Goal: Entertainment & Leisure: Consume media (video, audio)

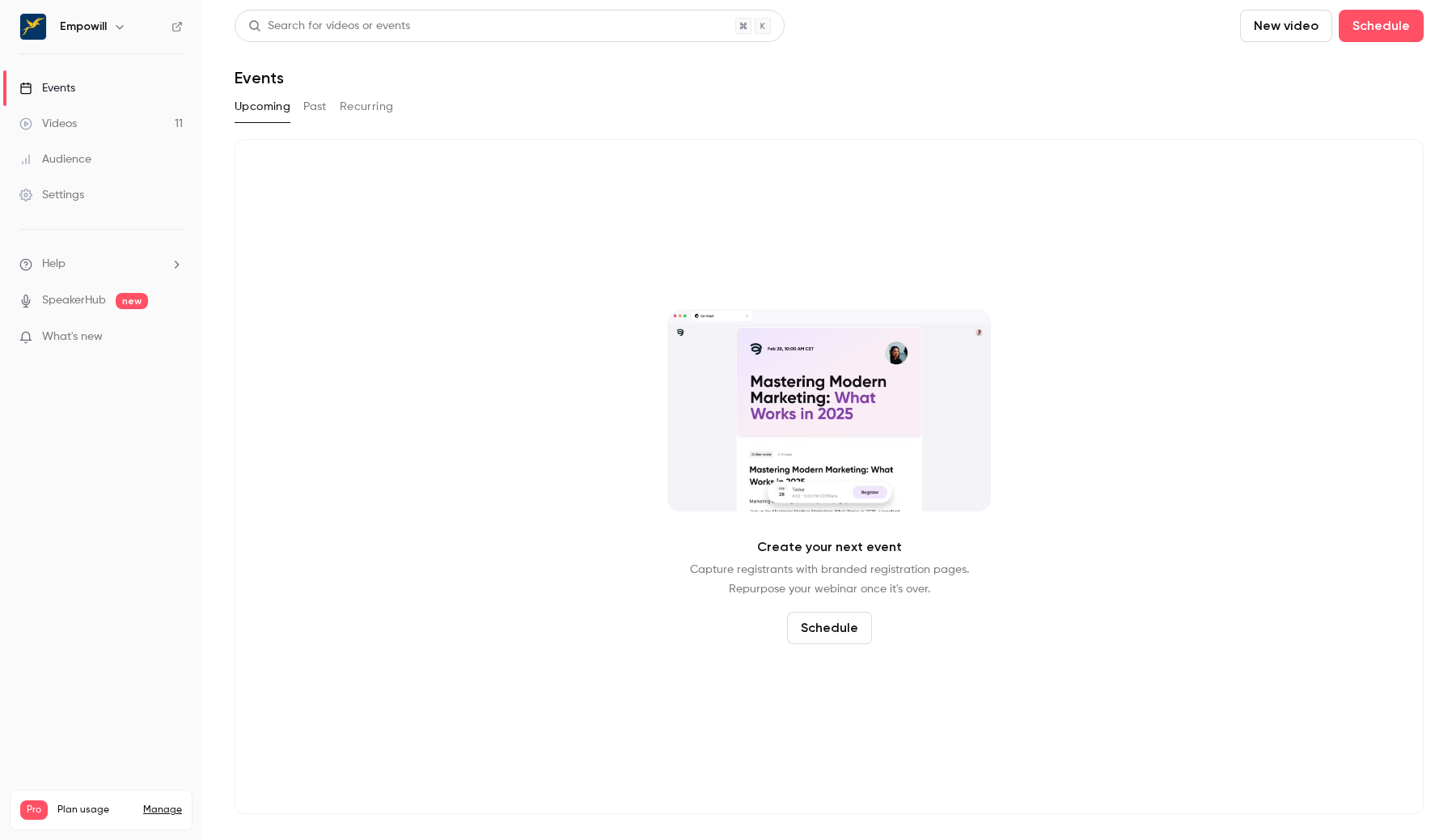
click at [178, 103] on link "Events" at bounding box center [101, 88] width 203 height 36
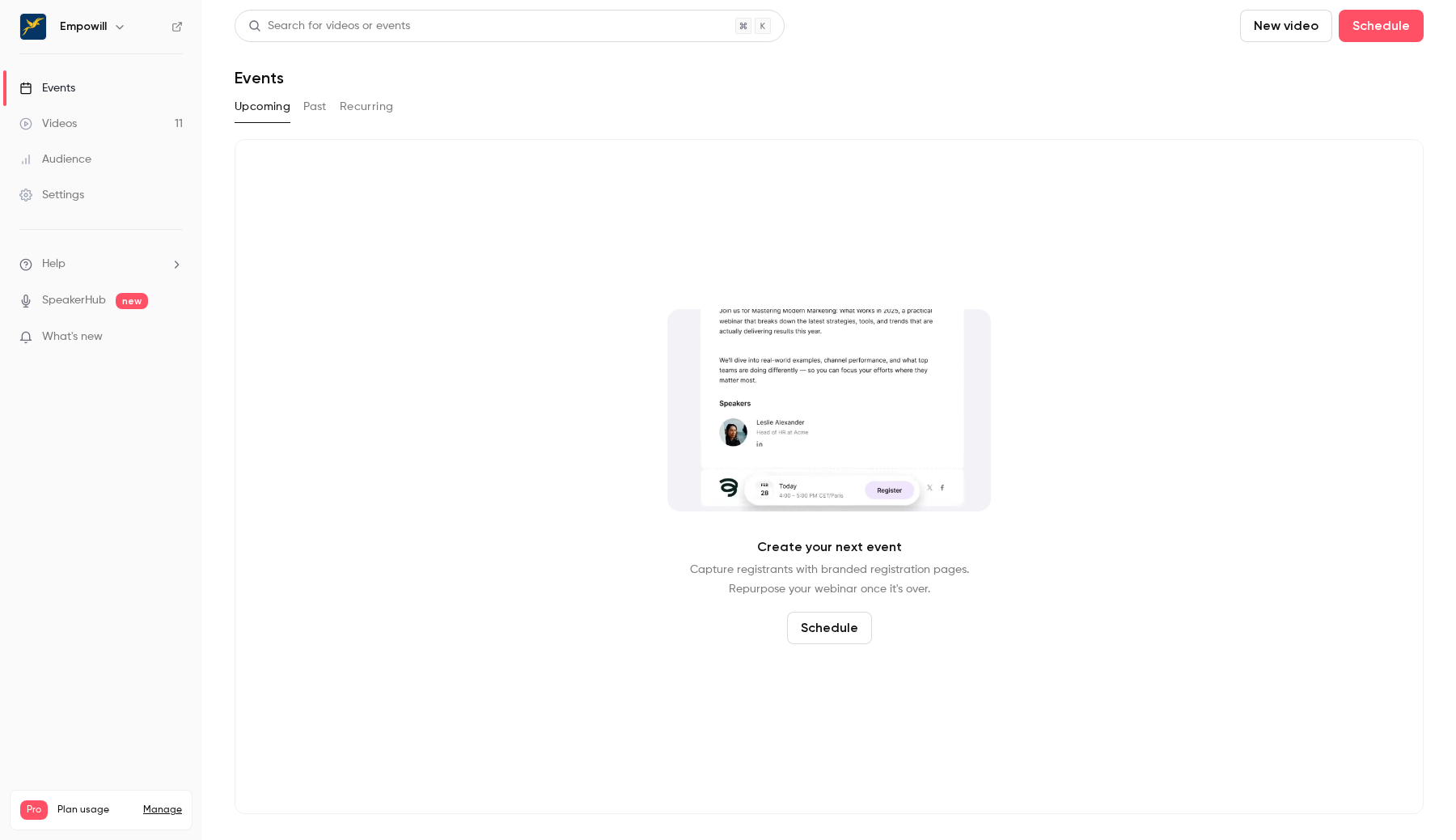
click at [178, 116] on link "Videos 11" at bounding box center [101, 124] width 203 height 36
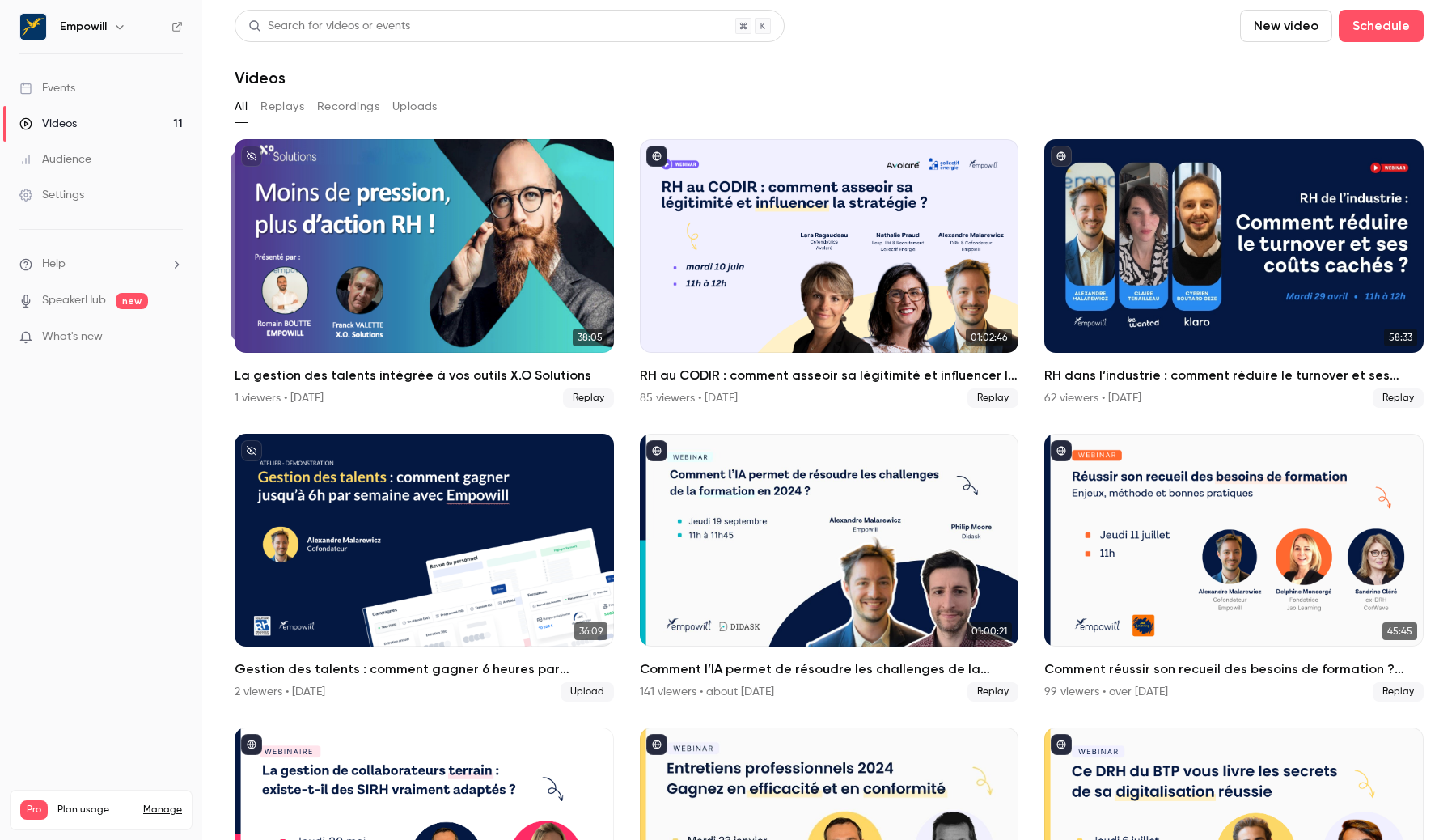
click at [110, 28] on button "button" at bounding box center [120, 26] width 19 height 19
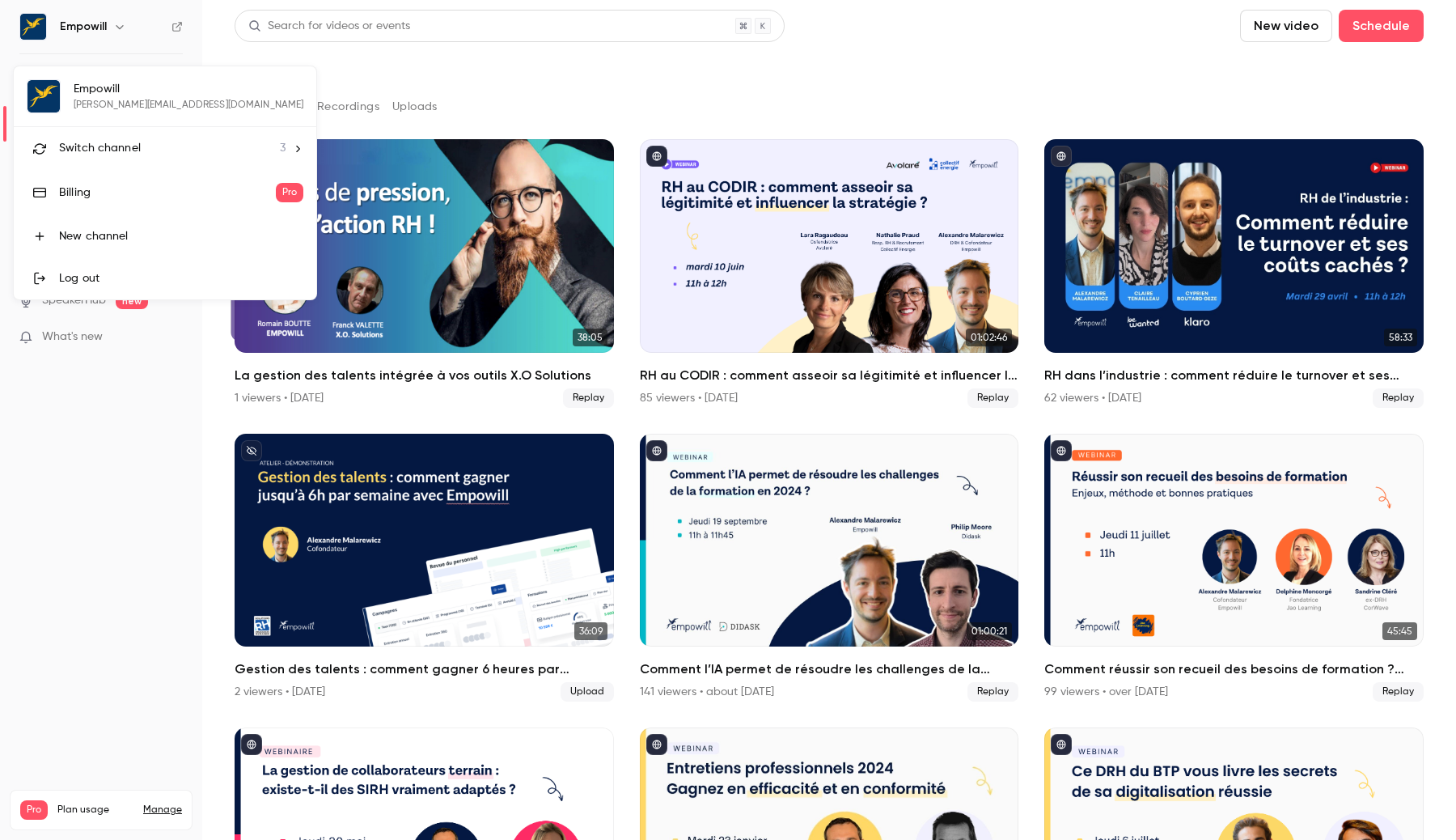
click at [104, 147] on span "Switch channel" at bounding box center [100, 148] width 82 height 17
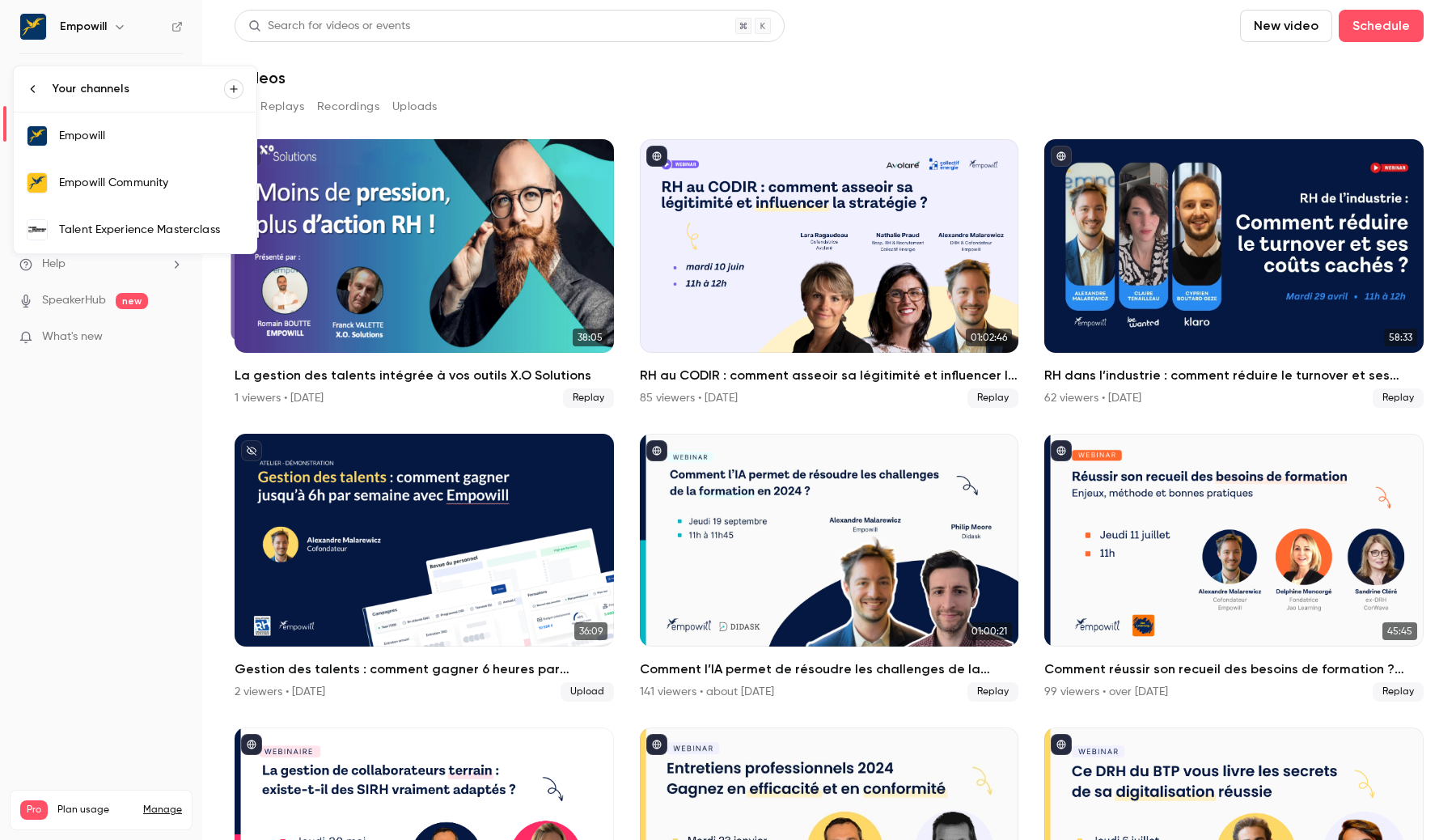
click at [105, 184] on div "Empowill Community" at bounding box center [151, 182] width 184 height 16
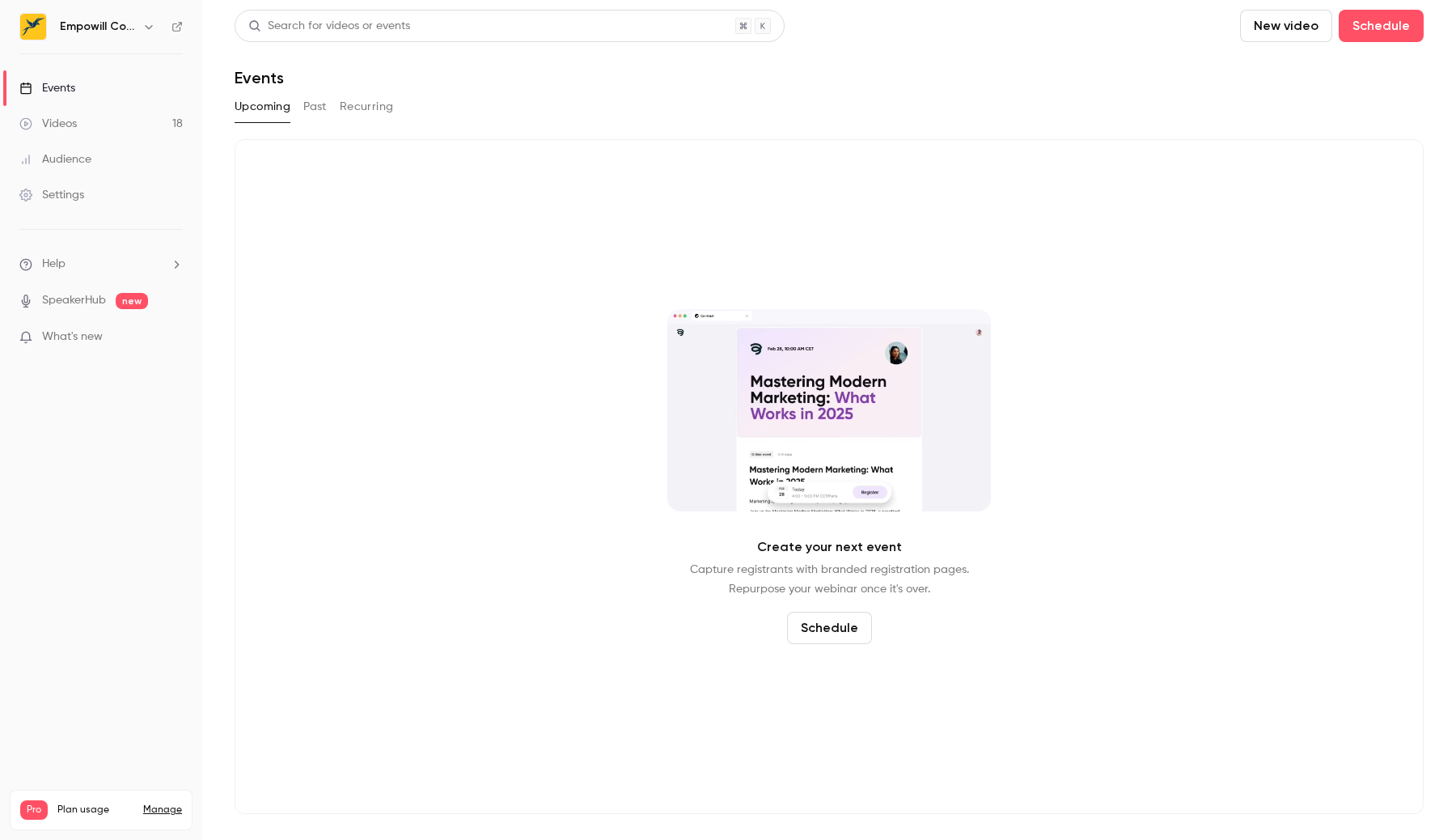
click at [127, 125] on link "Videos 18" at bounding box center [101, 124] width 203 height 36
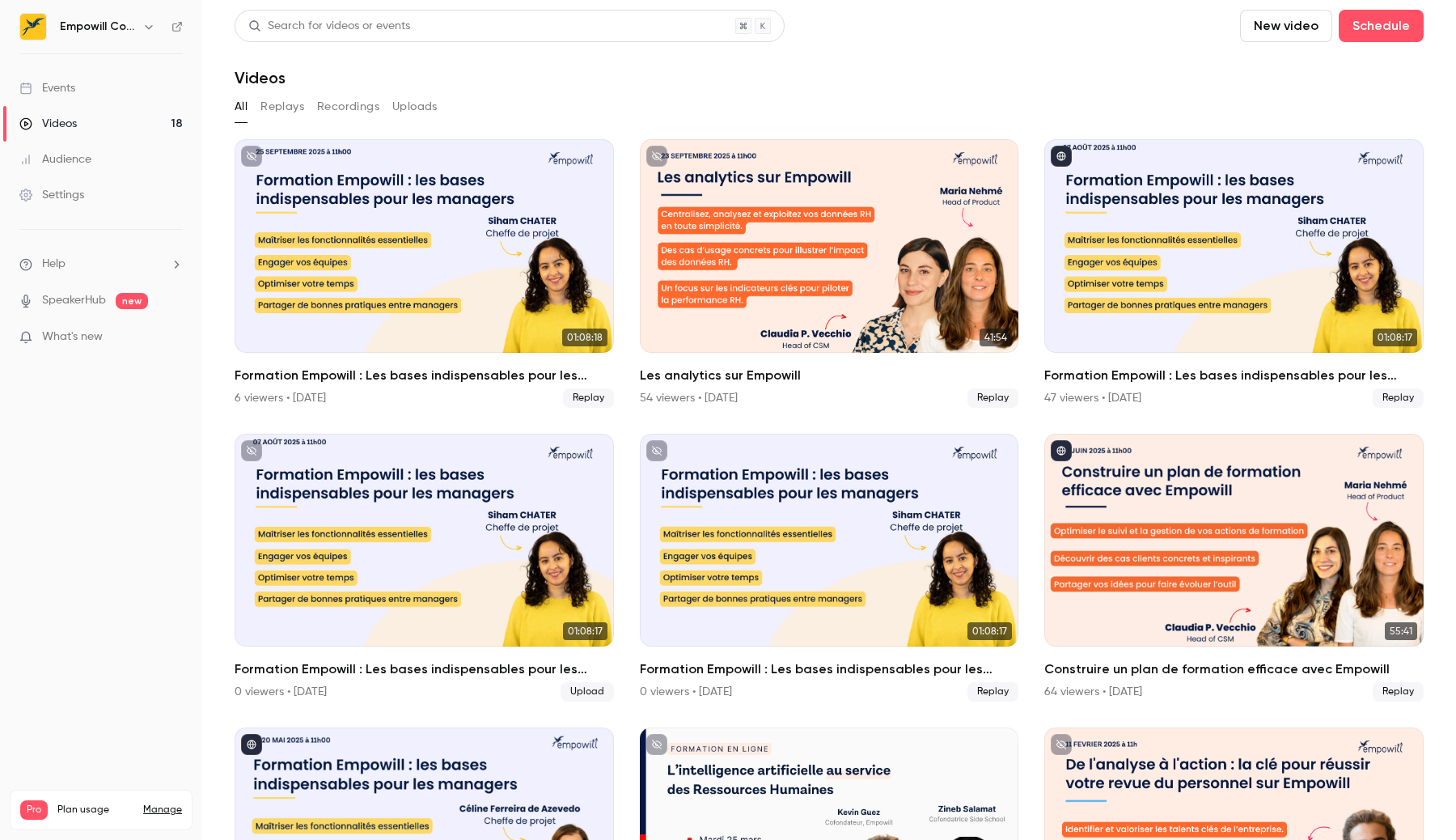
click at [116, 26] on h6 "Empowill Community" at bounding box center [98, 26] width 76 height 16
click at [150, 25] on icon "button" at bounding box center [148, 26] width 13 height 13
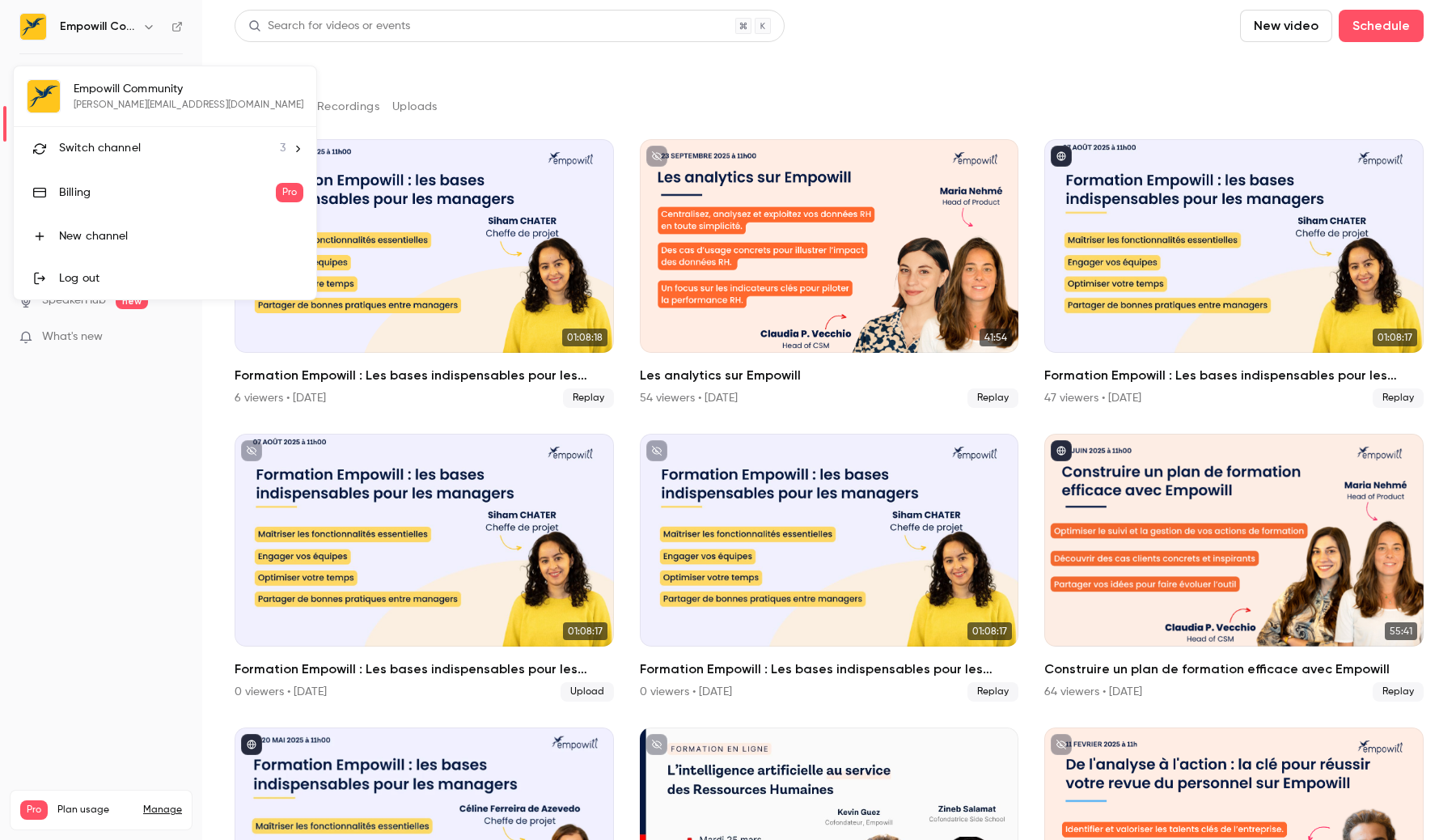
click at [128, 155] on span "Switch channel" at bounding box center [100, 148] width 82 height 17
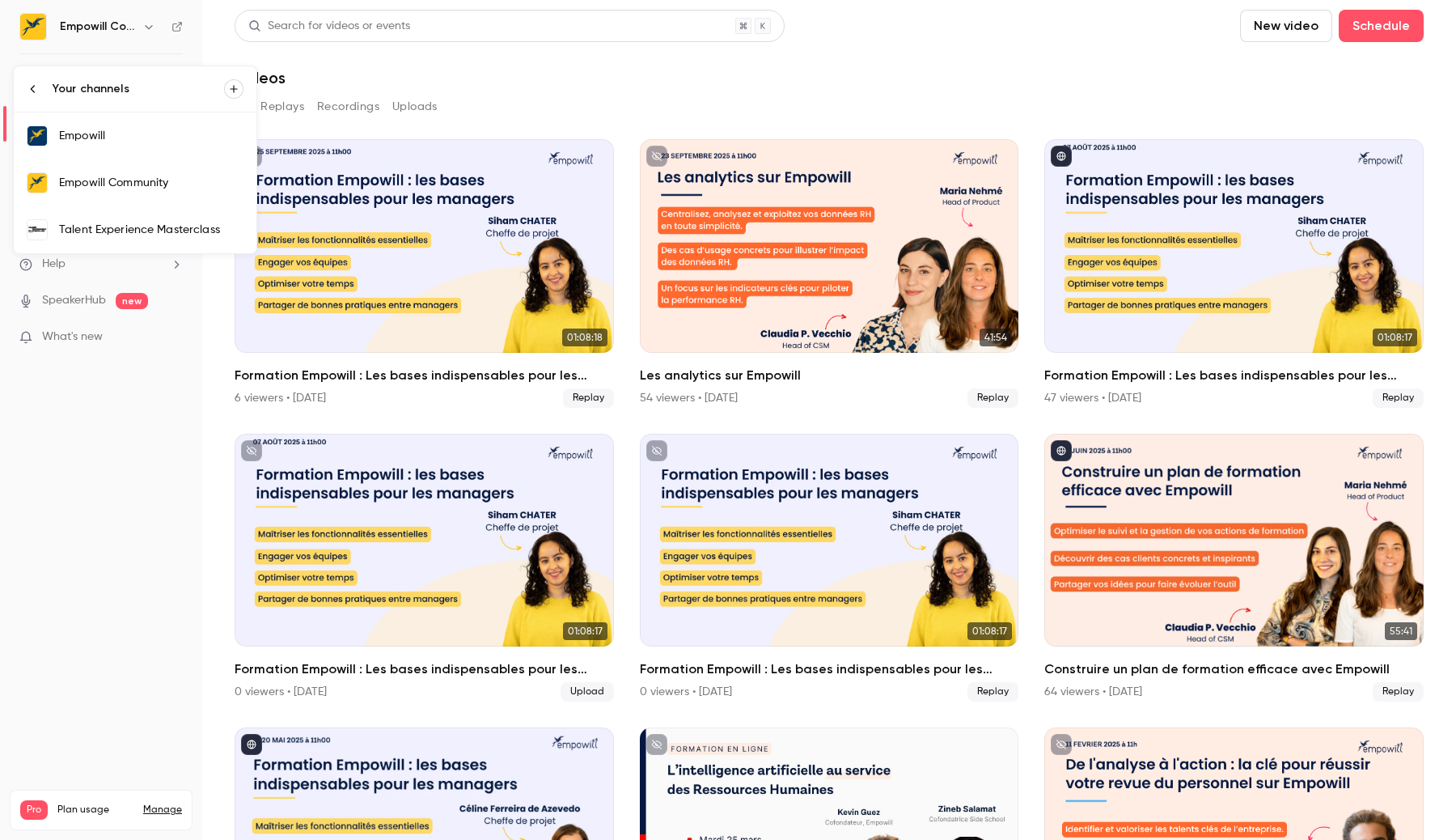
click at [96, 236] on div "Talent Experience Masterclass" at bounding box center [151, 229] width 184 height 16
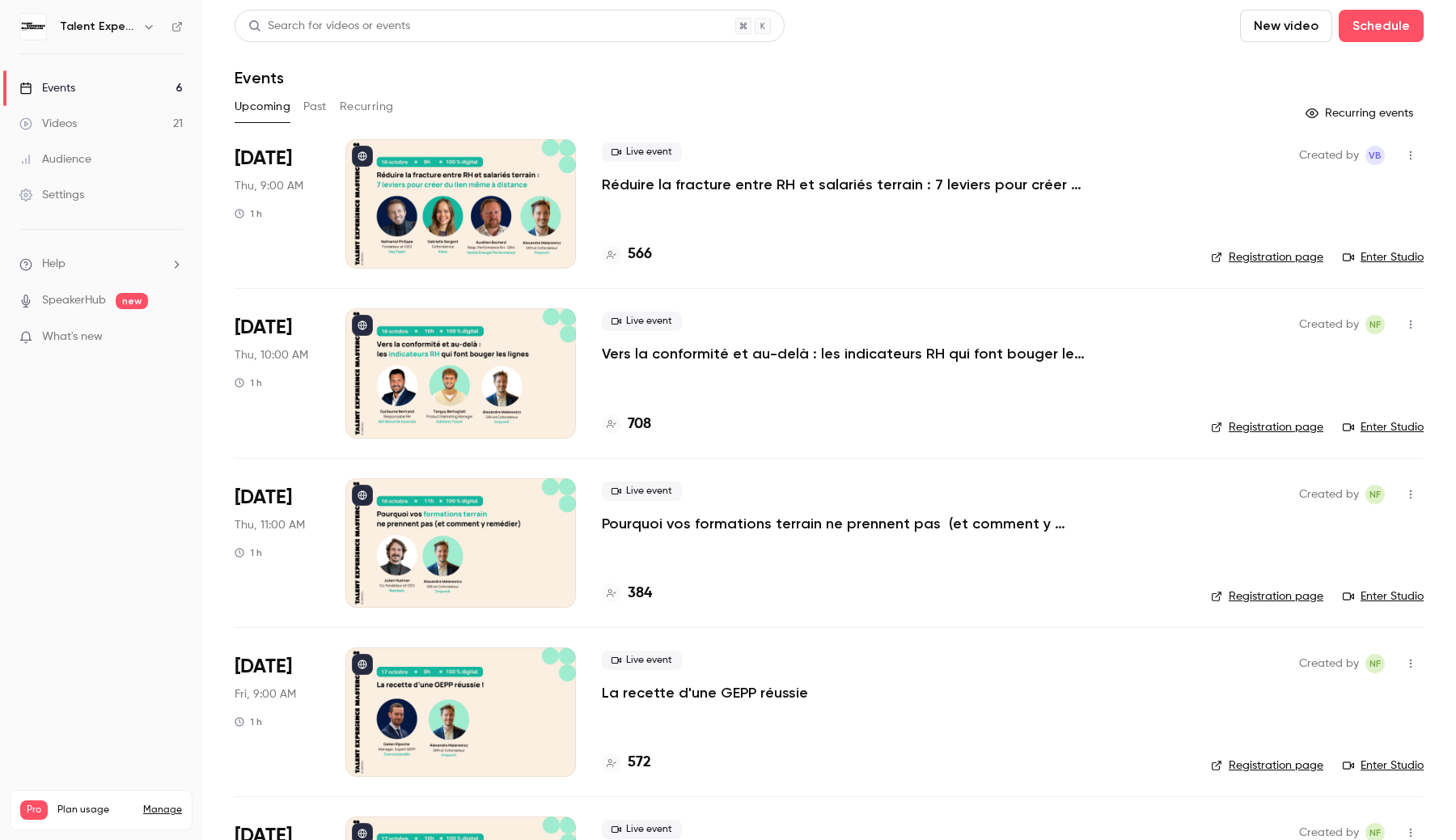
click at [141, 118] on link "Videos 21" at bounding box center [101, 124] width 203 height 36
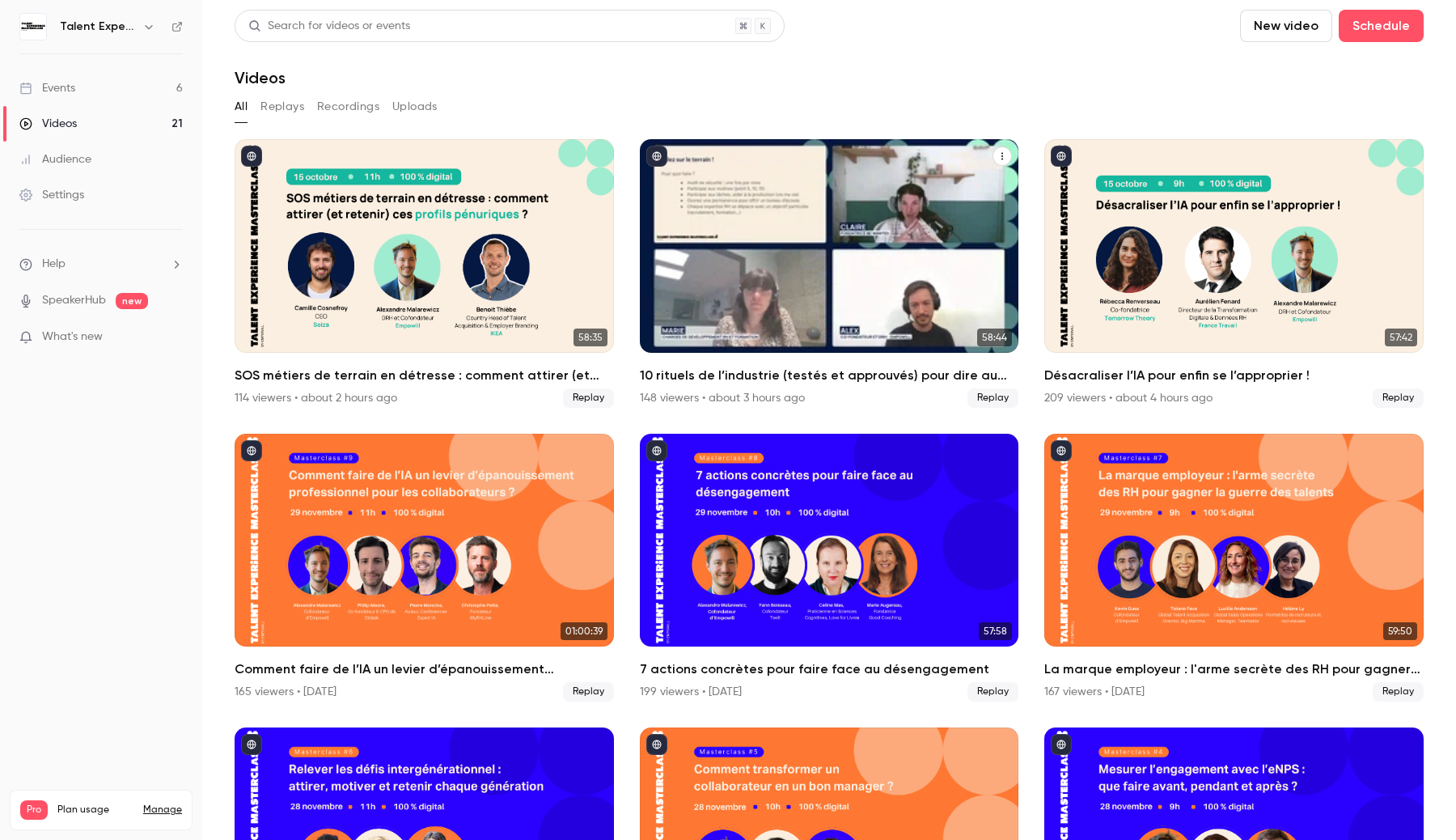
click at [640, 280] on div "10 rituels de l’industrie (testés et approuvés) pour dire au revoir à l’absenté…" at bounding box center [829, 245] width 379 height 213
